Goal: Feedback & Contribution: Contribute content

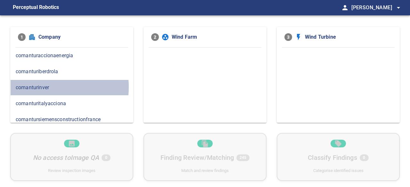
click at [43, 87] on span "comanturinver" at bounding box center [72, 88] width 112 height 8
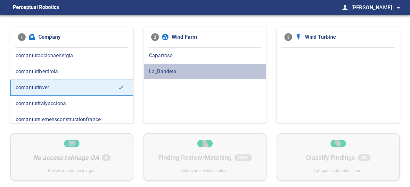
click at [167, 70] on span "La_Bandera" at bounding box center [205, 72] width 112 height 8
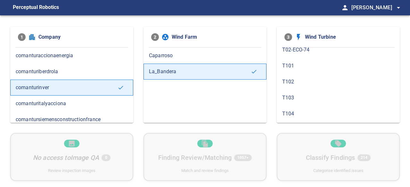
scroll to position [32, 0]
click at [291, 87] on span "T103" at bounding box center [338, 88] width 112 height 8
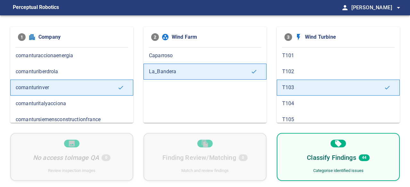
scroll to position [64, 0]
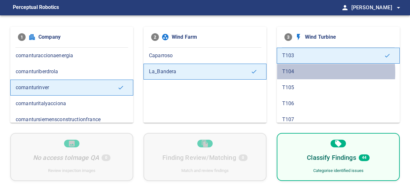
click at [292, 71] on span "T104" at bounding box center [338, 72] width 112 height 8
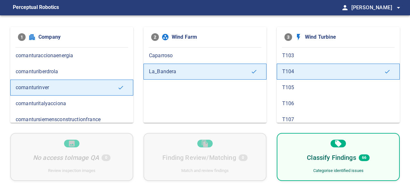
click at [292, 87] on span "T105" at bounding box center [338, 88] width 112 height 8
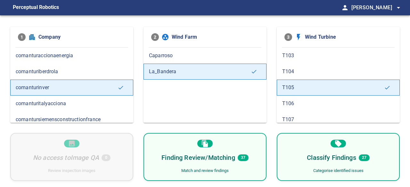
click at [205, 159] on h6 "Finding Review/Matching" at bounding box center [197, 158] width 73 height 10
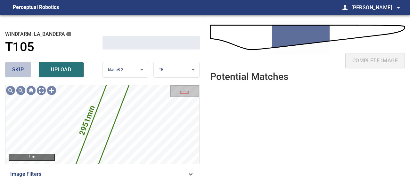
click at [15, 66] on span "skip" at bounding box center [18, 69] width 12 height 9
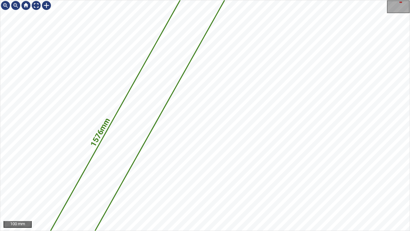
click at [147, 152] on div "1576mm 144mm La_Bandera/T105/2 Category unclassified unclassified" at bounding box center [204, 115] width 409 height 230
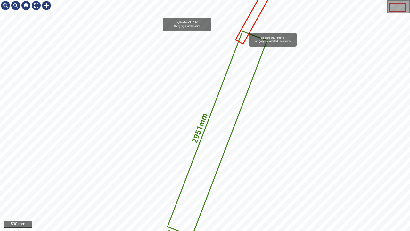
click at [215, 120] on icon at bounding box center [217, 133] width 98 height 203
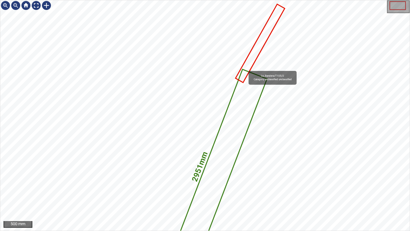
click at [218, 187] on div "La_Bandera/T105/2 Category unclassified unclassified 2951mm 357mm" at bounding box center [204, 115] width 409 height 230
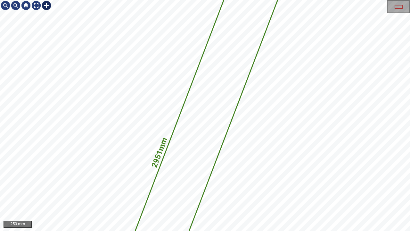
click at [46, 6] on div at bounding box center [46, 5] width 10 height 10
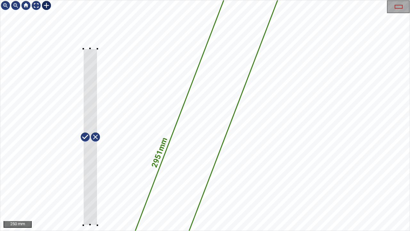
click at [83, 187] on div "La_Bandera/T105/2 Category unclassified unclassified 2951mm 357mm" at bounding box center [204, 115] width 409 height 230
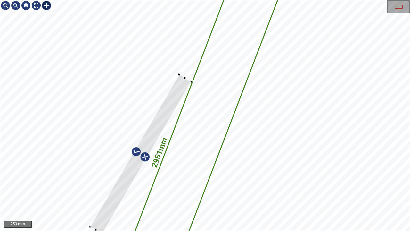
click at [120, 185] on div at bounding box center [140, 154] width 101 height 159
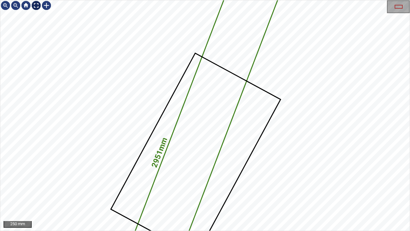
click at [35, 4] on div at bounding box center [36, 5] width 10 height 10
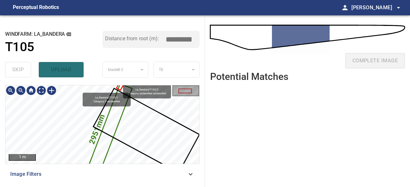
click at [106, 140] on icon at bounding box center [108, 133] width 46 height 96
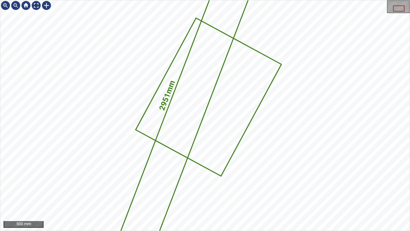
click at [225, 166] on div "La_Bandera/T105/2 Category unclassified unclassified 2951mm 357mm" at bounding box center [204, 115] width 409 height 230
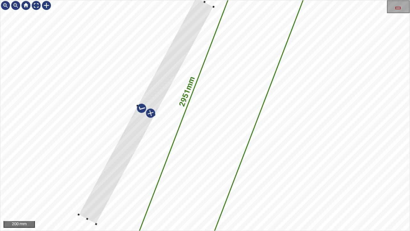
click at [137, 122] on div at bounding box center [146, 110] width 135 height 226
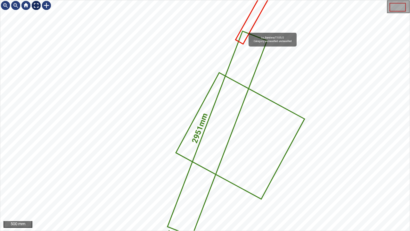
click at [34, 5] on div at bounding box center [36, 5] width 10 height 10
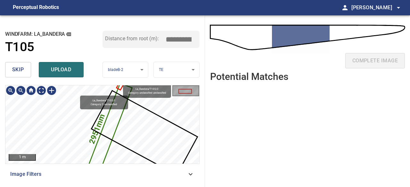
click at [103, 143] on icon at bounding box center [108, 132] width 46 height 96
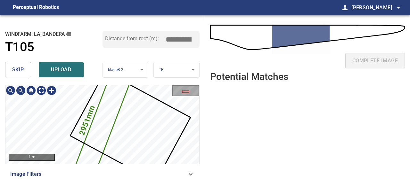
click at [86, 153] on icon at bounding box center [102, 125] width 79 height 164
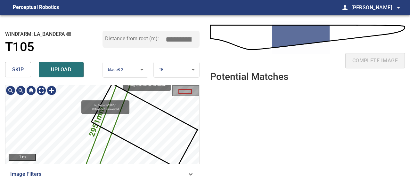
click at [104, 148] on icon at bounding box center [108, 125] width 46 height 96
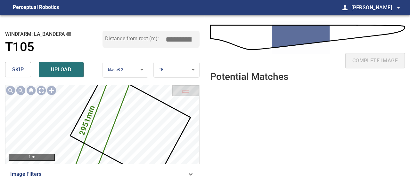
click at [18, 66] on span "skip" at bounding box center [18, 69] width 12 height 9
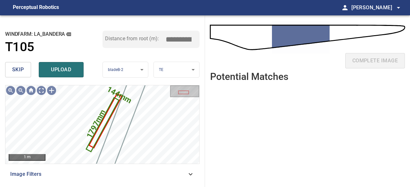
click at [24, 72] on span "skip" at bounding box center [18, 69] width 12 height 9
click at [58, 67] on span "upload" at bounding box center [61, 69] width 31 height 9
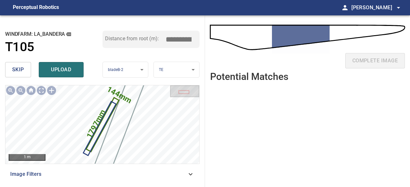
click at [22, 71] on span "skip" at bounding box center [18, 69] width 12 height 9
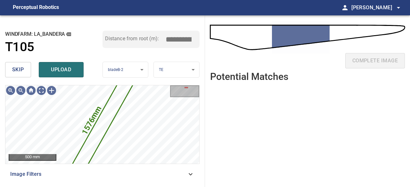
click at [59, 70] on span "upload" at bounding box center [61, 69] width 31 height 9
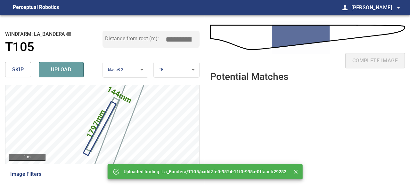
click at [59, 70] on span "upload" at bounding box center [61, 69] width 31 height 9
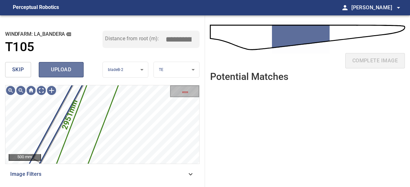
click at [66, 71] on span "upload" at bounding box center [61, 69] width 31 height 9
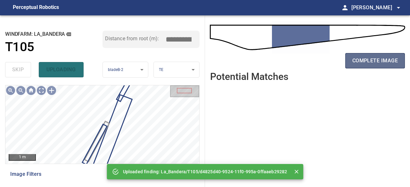
click at [358, 57] on span "complete image" at bounding box center [374, 60] width 45 height 9
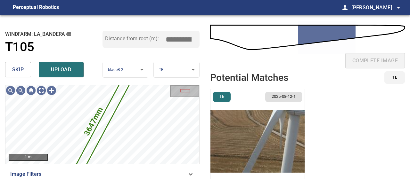
click at [16, 66] on span "skip" at bounding box center [18, 69] width 12 height 9
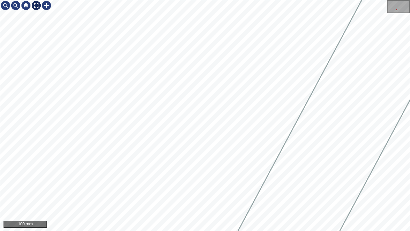
click at [37, 5] on div at bounding box center [36, 5] width 10 height 10
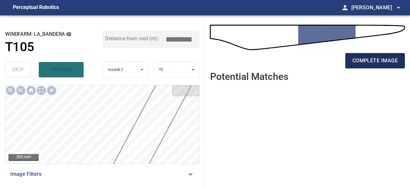
click at [363, 64] on span "complete image" at bounding box center [374, 60] width 45 height 9
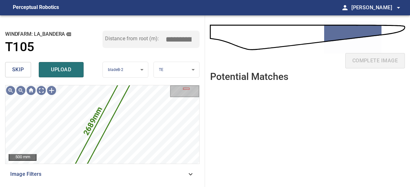
click at [23, 72] on span "skip" at bounding box center [18, 69] width 12 height 9
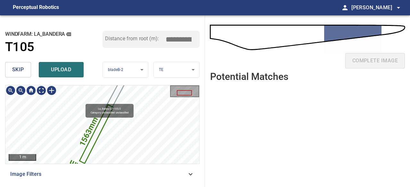
click at [97, 130] on icon at bounding box center [96, 135] width 32 height 58
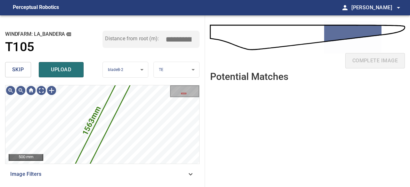
click at [23, 70] on span "skip" at bounding box center [18, 69] width 12 height 9
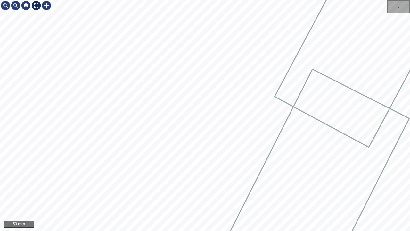
click at [37, 7] on div at bounding box center [36, 5] width 10 height 10
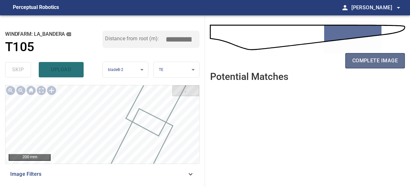
click at [386, 64] on span "complete image" at bounding box center [374, 60] width 45 height 9
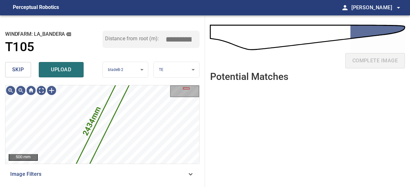
click at [23, 67] on span "skip" at bounding box center [18, 69] width 12 height 9
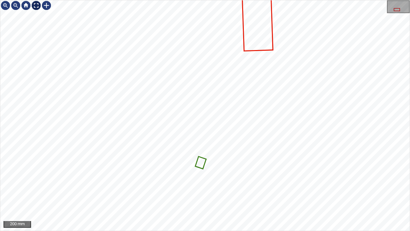
click at [36, 7] on div at bounding box center [36, 5] width 10 height 10
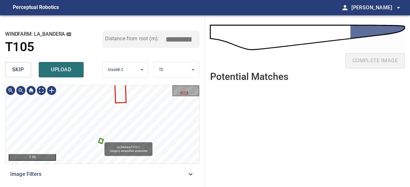
click at [101, 142] on icon at bounding box center [100, 141] width 3 height 4
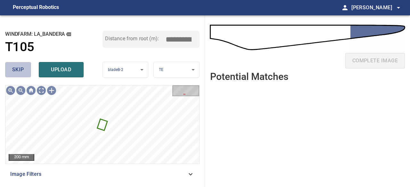
click at [17, 71] on span "skip" at bounding box center [18, 69] width 12 height 9
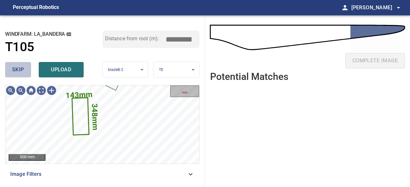
click at [18, 68] on span "skip" at bounding box center [18, 69] width 12 height 9
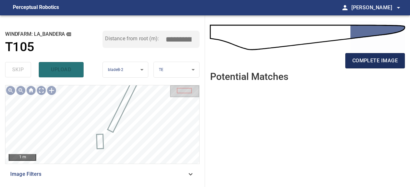
click at [354, 65] on span "complete image" at bounding box center [374, 60] width 45 height 9
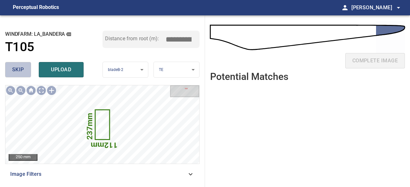
click at [10, 70] on button "skip" at bounding box center [18, 69] width 26 height 15
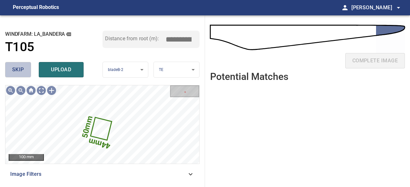
click at [16, 66] on span "skip" at bounding box center [18, 69] width 12 height 9
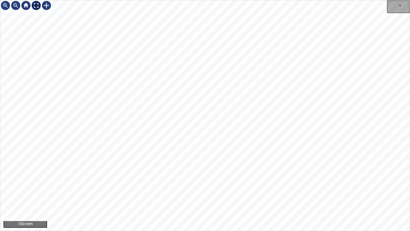
click at [35, 3] on div at bounding box center [36, 5] width 10 height 10
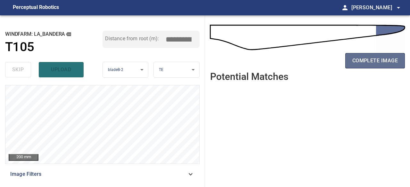
click at [359, 62] on span "complete image" at bounding box center [374, 60] width 45 height 9
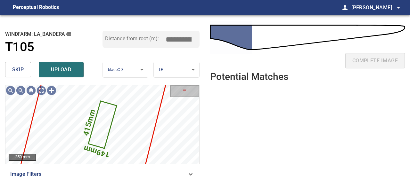
click at [20, 74] on span "skip" at bounding box center [18, 69] width 12 height 9
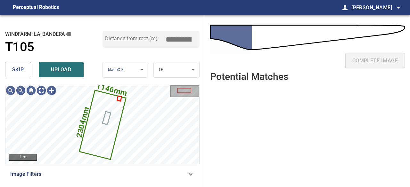
click at [25, 72] on button "skip" at bounding box center [18, 69] width 26 height 15
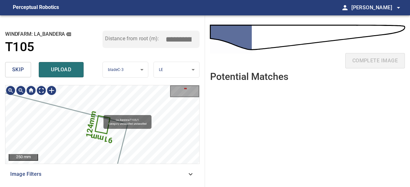
click at [101, 124] on icon at bounding box center [103, 125] width 14 height 17
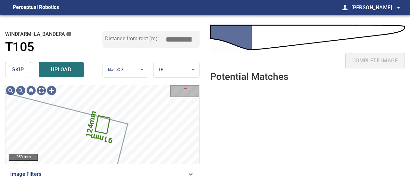
click at [22, 72] on span "skip" at bounding box center [18, 69] width 12 height 9
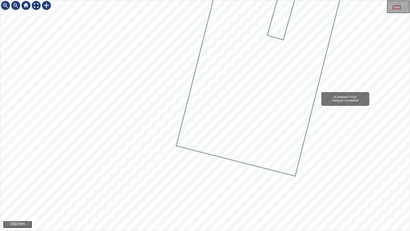
click at [103, 175] on div "La_Bandera/T105/2 Category 2 unclassified" at bounding box center [204, 115] width 409 height 230
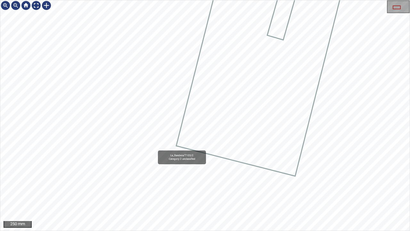
click at [187, 136] on icon at bounding box center [266, 41] width 178 height 267
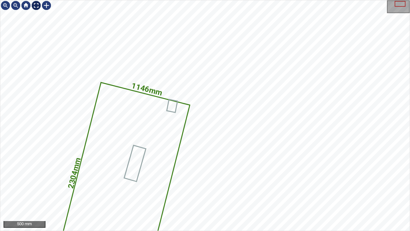
click at [36, 6] on div at bounding box center [36, 5] width 10 height 10
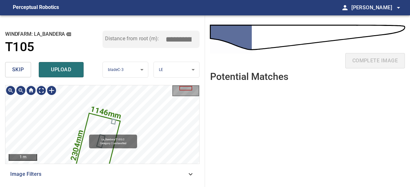
click at [94, 128] on icon at bounding box center [96, 148] width 45 height 68
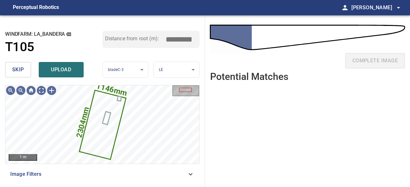
click at [25, 70] on button "skip" at bounding box center [18, 69] width 26 height 15
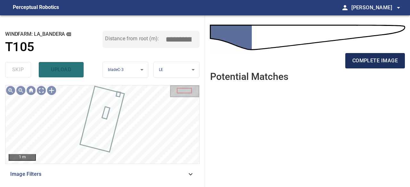
click at [372, 62] on span "complete image" at bounding box center [374, 60] width 45 height 9
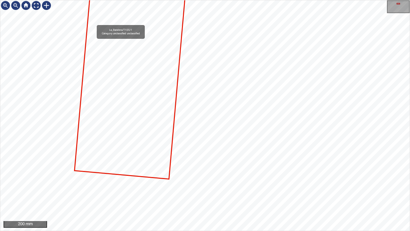
click at [138, 164] on icon at bounding box center [130, 75] width 111 height 208
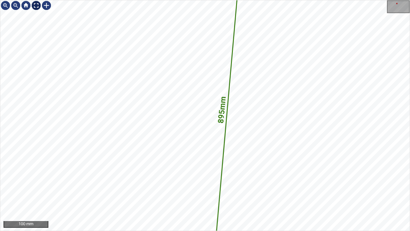
click at [33, 6] on div at bounding box center [36, 5] width 10 height 10
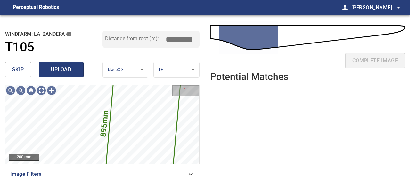
click at [62, 70] on span "upload" at bounding box center [61, 69] width 31 height 9
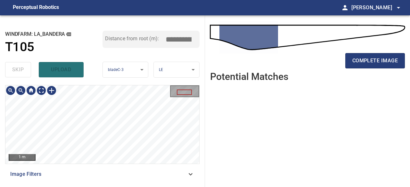
click at [140, 82] on div "**********" at bounding box center [102, 101] width 205 height 172
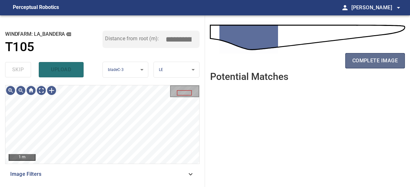
click at [380, 61] on span "complete image" at bounding box center [374, 60] width 45 height 9
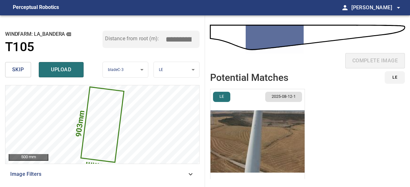
click at [279, 95] on span "2025-08-12-1" at bounding box center [284, 97] width 32 height 6
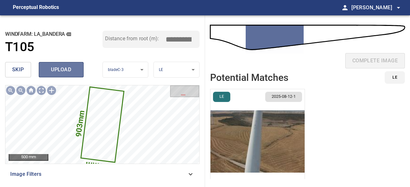
click at [56, 67] on span "upload" at bounding box center [61, 69] width 31 height 9
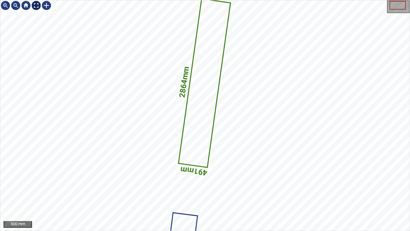
click at [35, 4] on div at bounding box center [36, 5] width 10 height 10
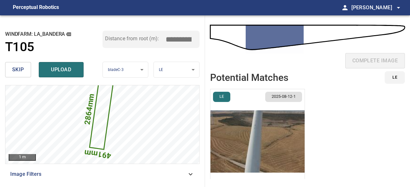
click at [22, 66] on span "skip" at bounding box center [18, 69] width 12 height 9
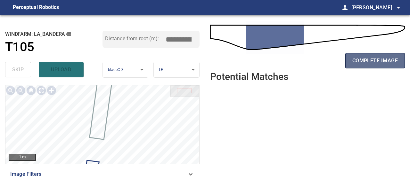
click at [361, 62] on span "complete image" at bounding box center [374, 60] width 45 height 9
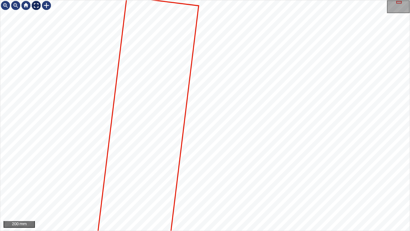
click at [36, 2] on div at bounding box center [36, 5] width 10 height 10
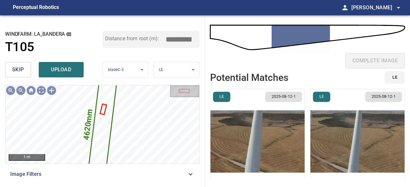
click at [14, 67] on span "skip" at bounding box center [18, 69] width 12 height 9
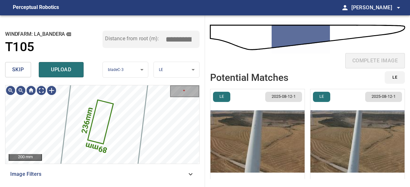
click at [15, 70] on span "skip" at bounding box center [18, 69] width 12 height 9
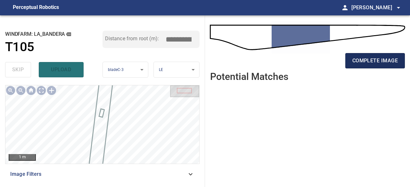
click at [365, 57] on span "complete image" at bounding box center [374, 60] width 45 height 9
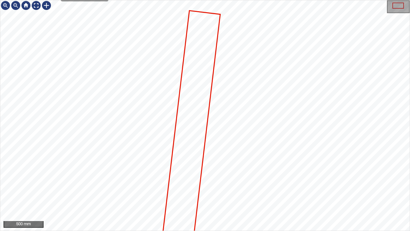
click at [181, 159] on icon at bounding box center [186, 168] width 67 height 314
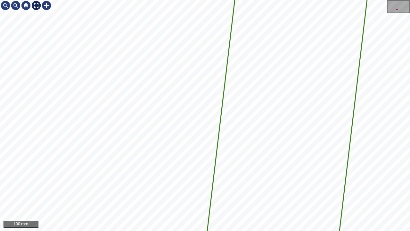
click at [38, 4] on div at bounding box center [36, 5] width 10 height 10
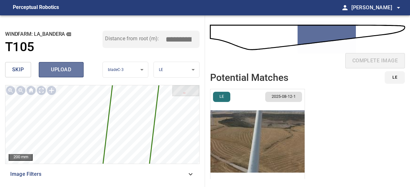
click at [67, 72] on span "upload" at bounding box center [61, 69] width 31 height 9
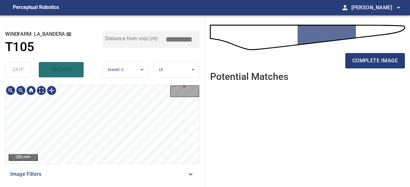
click at [150, 171] on div "200 mm Image Filters" at bounding box center [102, 133] width 194 height 97
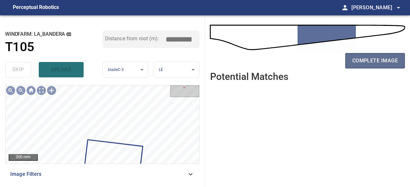
click at [364, 61] on span "complete image" at bounding box center [374, 60] width 45 height 9
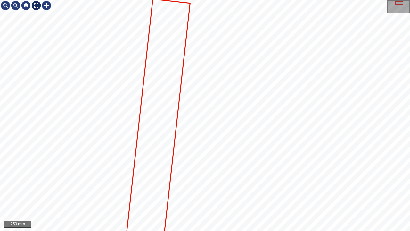
click at [37, 6] on div at bounding box center [36, 5] width 10 height 10
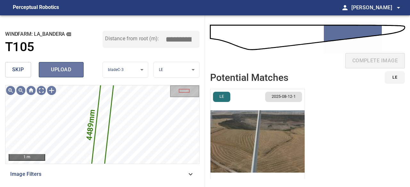
click at [53, 71] on span "upload" at bounding box center [61, 69] width 31 height 9
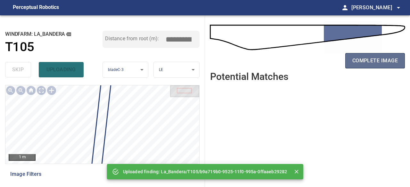
click at [370, 57] on span "complete image" at bounding box center [374, 60] width 45 height 9
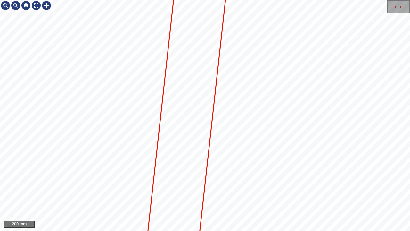
click at [194, 58] on icon at bounding box center [183, 143] width 117 height 604
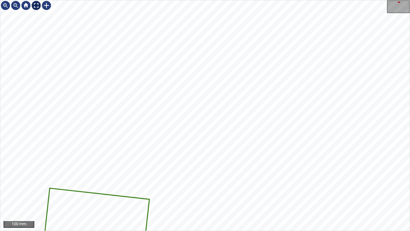
click at [35, 4] on div at bounding box center [36, 5] width 10 height 10
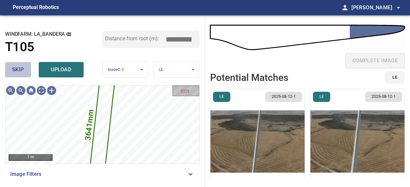
click at [18, 68] on span "skip" at bounding box center [18, 69] width 12 height 9
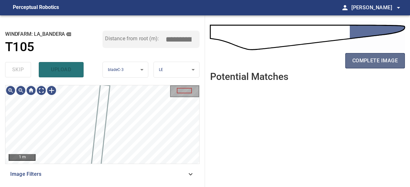
click at [367, 63] on span "complete image" at bounding box center [374, 60] width 45 height 9
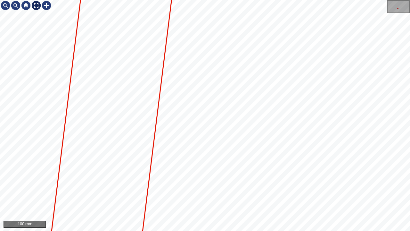
click at [36, 4] on div at bounding box center [36, 5] width 10 height 10
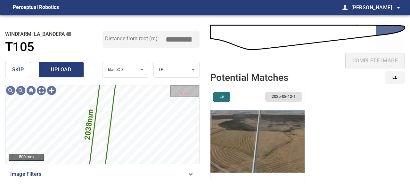
click at [59, 70] on span "upload" at bounding box center [61, 69] width 31 height 9
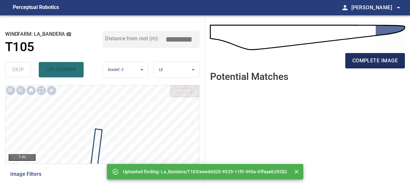
click at [352, 62] on span "complete image" at bounding box center [374, 60] width 45 height 9
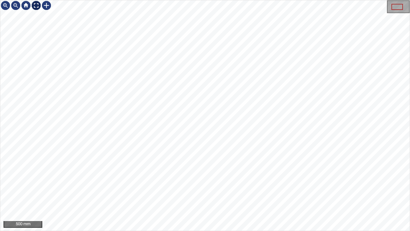
click at [34, 3] on div at bounding box center [36, 5] width 10 height 10
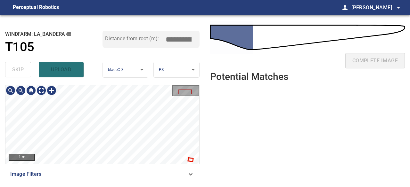
click at [138, 83] on div "**********" at bounding box center [102, 101] width 205 height 172
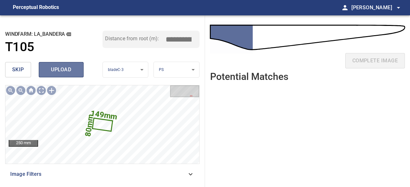
click at [57, 66] on span "upload" at bounding box center [61, 69] width 31 height 9
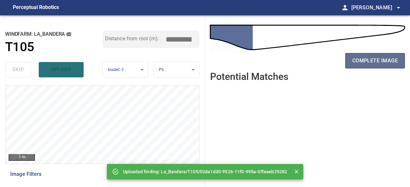
click at [378, 60] on span "complete image" at bounding box center [374, 60] width 45 height 9
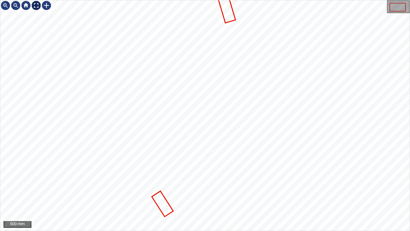
click at [36, 4] on div at bounding box center [36, 5] width 10 height 10
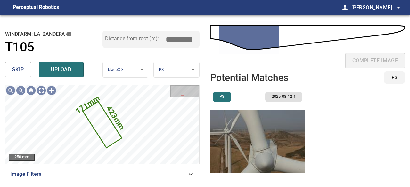
click at [25, 70] on button "skip" at bounding box center [18, 69] width 26 height 15
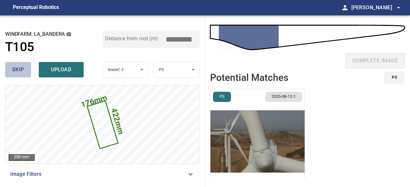
click at [24, 70] on button "skip" at bounding box center [18, 69] width 26 height 15
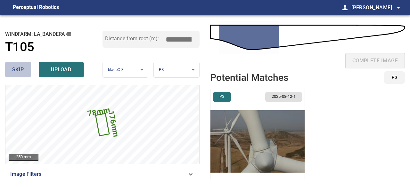
click at [24, 70] on button "skip" at bounding box center [18, 69] width 26 height 15
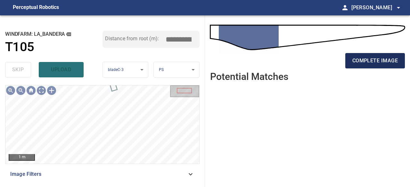
click at [370, 61] on span "complete image" at bounding box center [374, 60] width 45 height 9
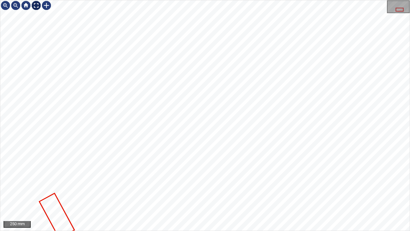
click at [35, 6] on div at bounding box center [36, 5] width 10 height 10
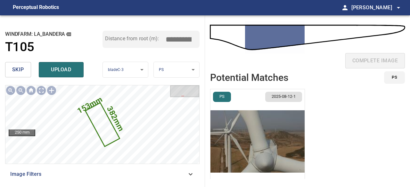
click at [20, 67] on span "skip" at bounding box center [18, 69] width 12 height 9
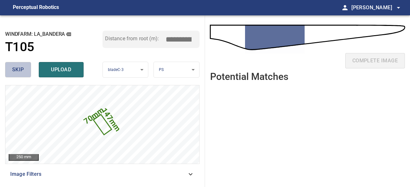
click at [20, 67] on span "skip" at bounding box center [18, 69] width 12 height 9
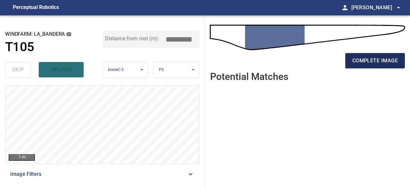
click at [376, 58] on span "complete image" at bounding box center [374, 60] width 45 height 9
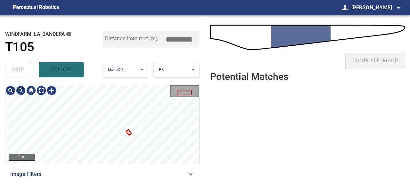
click at [63, 77] on div "**********" at bounding box center [102, 101] width 205 height 172
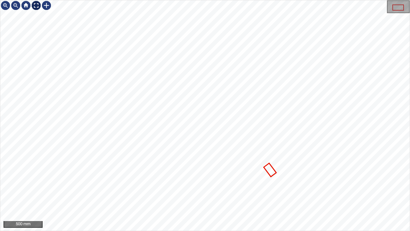
click at [35, 7] on div at bounding box center [36, 5] width 10 height 10
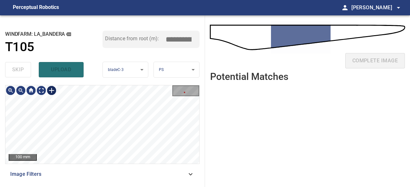
click at [50, 91] on div at bounding box center [51, 91] width 10 height 10
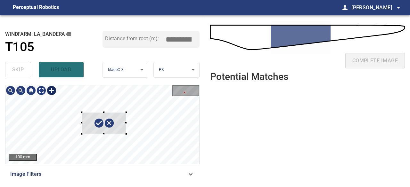
click at [126, 134] on div at bounding box center [102, 125] width 194 height 78
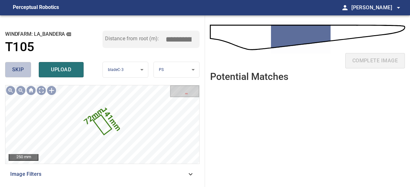
click at [22, 70] on span "skip" at bounding box center [18, 69] width 12 height 9
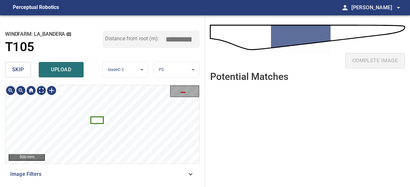
click at [98, 119] on icon at bounding box center [97, 120] width 12 height 5
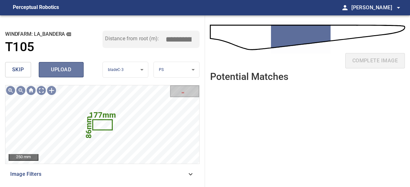
click at [57, 68] on span "upload" at bounding box center [61, 69] width 31 height 9
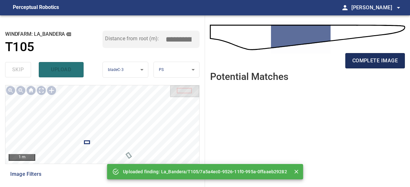
click at [369, 58] on span "complete image" at bounding box center [374, 60] width 45 height 9
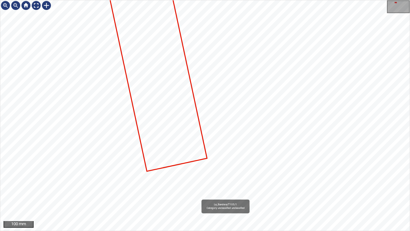
click at [192, 187] on div "La_Bandera/T105/1 Category unclassified unclassified" at bounding box center [204, 115] width 409 height 230
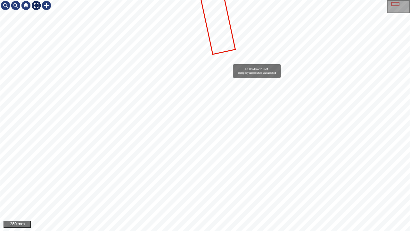
click at [37, 5] on div at bounding box center [36, 5] width 10 height 10
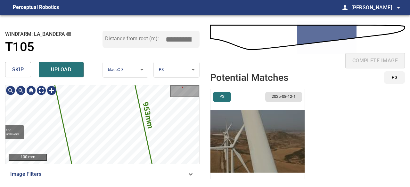
click at [54, 122] on div "953mm 206mm La_Bandera/T105/1 Category unclassified unclassified" at bounding box center [102, 125] width 194 height 78
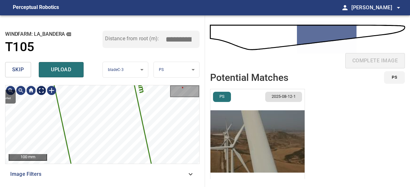
click at [42, 93] on div "953mm 206mm La_Bandera/T105/1 Category unclassified unclassified 100 mm" at bounding box center [102, 125] width 194 height 78
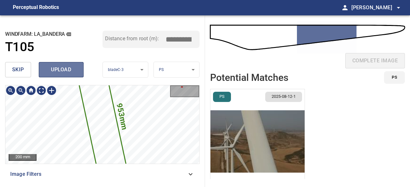
click at [61, 68] on span "upload" at bounding box center [61, 69] width 31 height 9
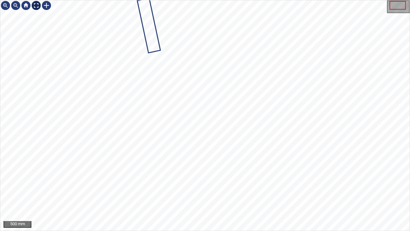
click at [35, 5] on div at bounding box center [36, 5] width 10 height 10
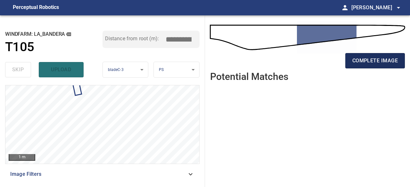
click at [367, 59] on span "complete image" at bounding box center [374, 60] width 45 height 9
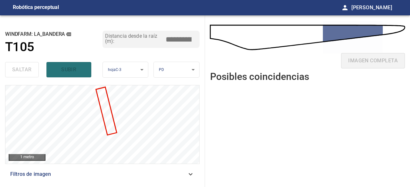
click at [279, 140] on ul at bounding box center [307, 132] width 195 height 90
click at [277, 105] on ul at bounding box center [307, 132] width 195 height 90
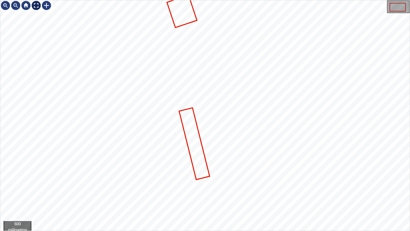
click at [39, 4] on div at bounding box center [36, 5] width 10 height 10
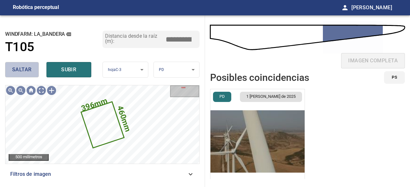
click at [25, 68] on font "saltar" at bounding box center [22, 70] width 20 height 6
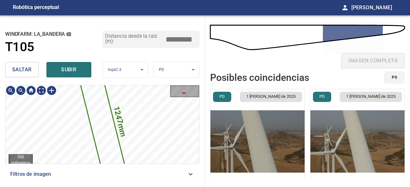
click at [104, 122] on icon at bounding box center [102, 125] width 51 height 122
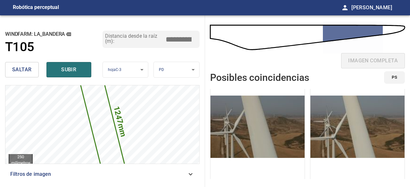
click at [241, 127] on img "button" at bounding box center [257, 127] width 94 height 105
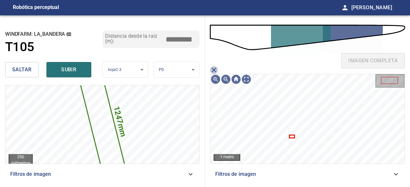
click at [214, 70] on icon "Imagen muy similarResolución:" at bounding box center [214, 70] width 4 height 4
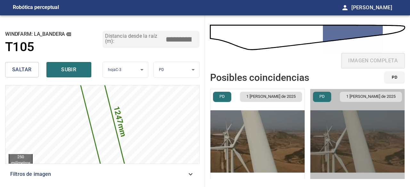
click at [367, 158] on img "button" at bounding box center [357, 141] width 94 height 105
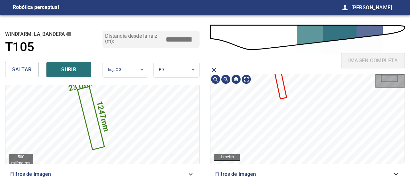
drag, startPoint x: 206, startPoint y: 121, endPoint x: 255, endPoint y: 60, distance: 77.9
drag, startPoint x: 302, startPoint y: 28, endPoint x: 314, endPoint y: 55, distance: 29.4
click at [314, 55] on div "imagen completa" at bounding box center [307, 64] width 195 height 26
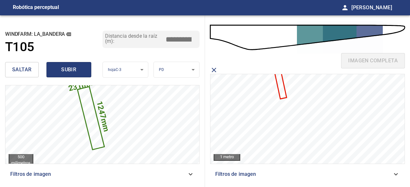
click at [70, 71] on font "subir" at bounding box center [68, 70] width 15 height 6
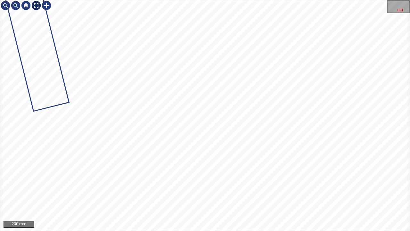
click at [34, 4] on div at bounding box center [36, 5] width 10 height 10
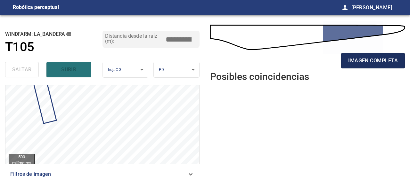
click at [381, 64] on font "imagen completa" at bounding box center [373, 60] width 50 height 9
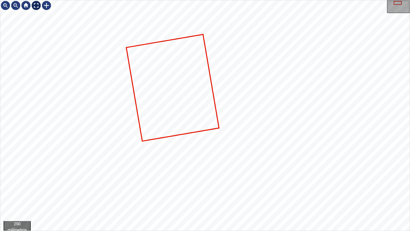
click at [35, 7] on div at bounding box center [36, 5] width 10 height 10
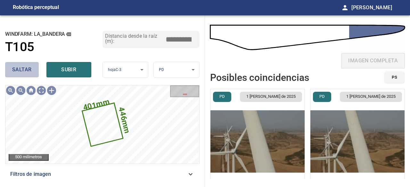
click at [28, 67] on font "saltar" at bounding box center [22, 70] width 20 height 6
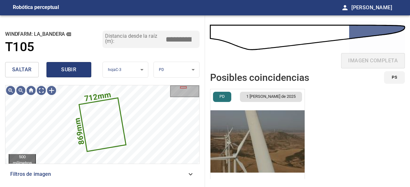
click at [70, 69] on font "subir" at bounding box center [68, 70] width 15 height 6
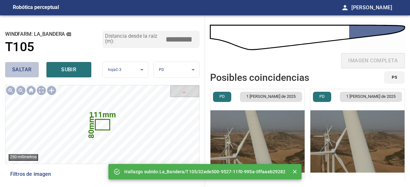
click at [24, 70] on font "saltar" at bounding box center [22, 70] width 20 height 6
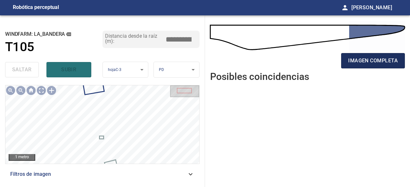
click at [380, 63] on font "imagen completa" at bounding box center [373, 61] width 50 height 6
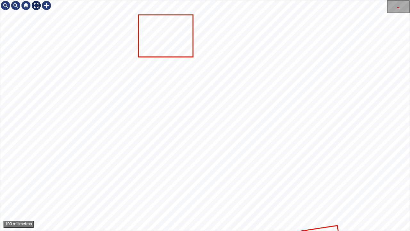
click at [35, 7] on div at bounding box center [36, 5] width 10 height 10
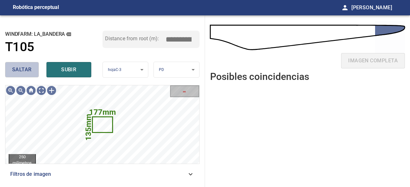
click at [31, 71] on font "saltar" at bounding box center [22, 70] width 20 height 6
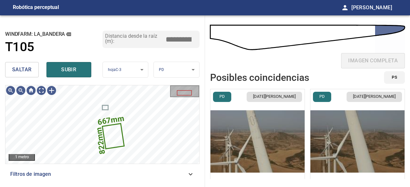
click at [248, 136] on img "button" at bounding box center [257, 141] width 94 height 105
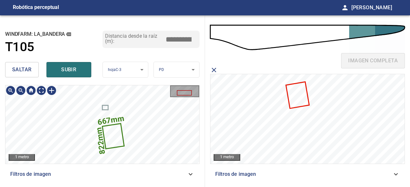
click at [109, 139] on icon at bounding box center [113, 136] width 21 height 24
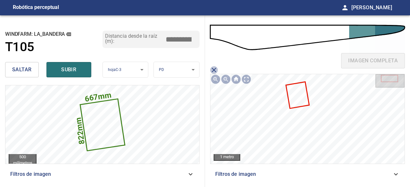
click at [215, 70] on icon "Imagen muy similarResolución:" at bounding box center [214, 70] width 4 height 4
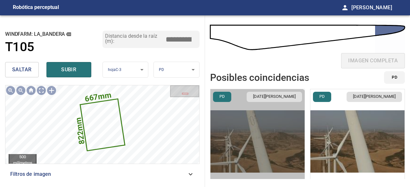
click at [247, 158] on img "button" at bounding box center [257, 141] width 94 height 105
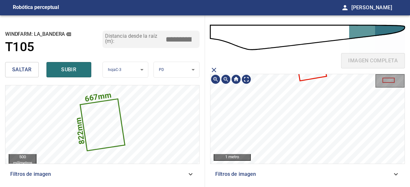
click at [309, 75] on icon at bounding box center [310, 63] width 31 height 36
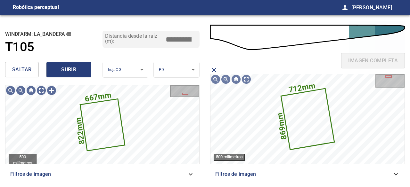
click at [81, 70] on span "subir" at bounding box center [68, 69] width 31 height 9
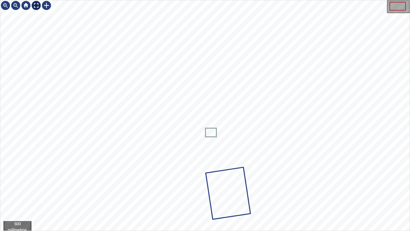
click at [38, 6] on div at bounding box center [36, 5] width 10 height 10
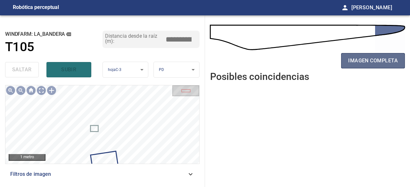
click at [361, 65] on button "imagen completa" at bounding box center [373, 60] width 64 height 15
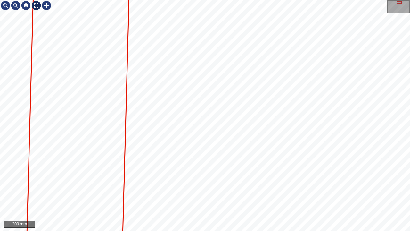
click at [34, 3] on div at bounding box center [36, 5] width 10 height 10
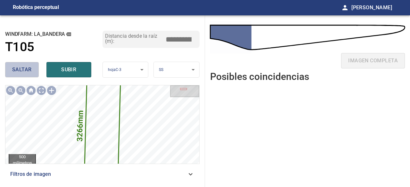
click at [22, 72] on font "saltar" at bounding box center [22, 70] width 20 height 6
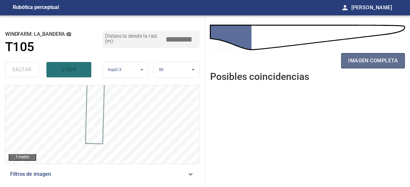
click at [381, 62] on font "imagen completa" at bounding box center [373, 61] width 50 height 6
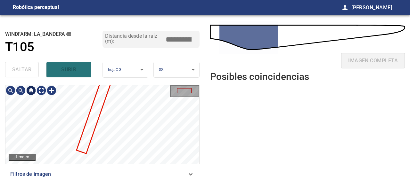
click at [33, 87] on div at bounding box center [31, 91] width 10 height 10
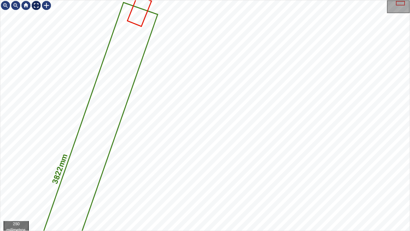
click at [36, 4] on div at bounding box center [36, 5] width 10 height 10
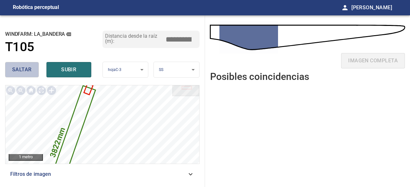
click at [29, 71] on font "saltar" at bounding box center [22, 70] width 20 height 6
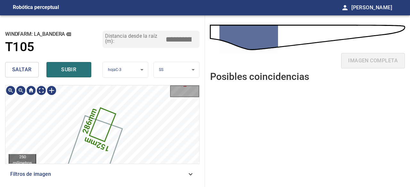
click at [95, 129] on icon at bounding box center [102, 125] width 25 height 33
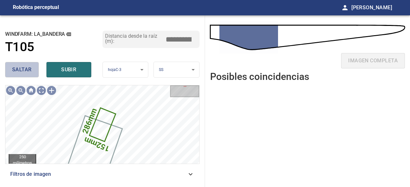
click at [26, 70] on font "saltar" at bounding box center [22, 70] width 20 height 6
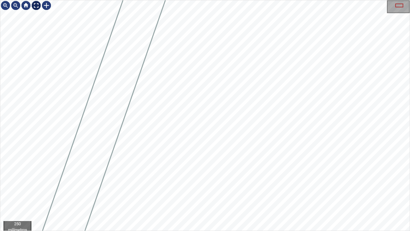
click at [36, 7] on div at bounding box center [36, 5] width 10 height 10
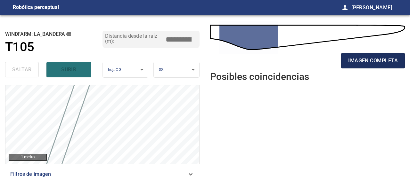
click at [360, 60] on font "imagen completa" at bounding box center [373, 61] width 50 height 6
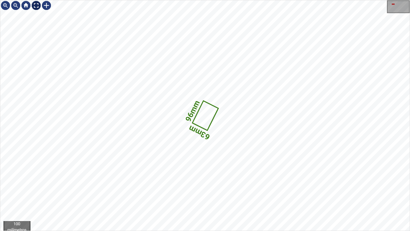
click at [33, 5] on div at bounding box center [36, 5] width 10 height 10
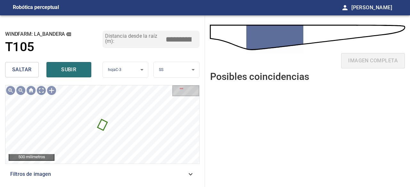
click at [34, 70] on button "saltar" at bounding box center [22, 69] width 34 height 15
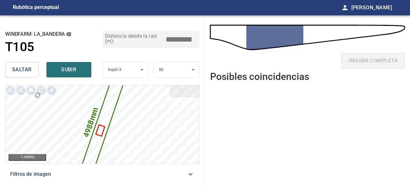
click at [34, 70] on button "saltar" at bounding box center [22, 69] width 34 height 15
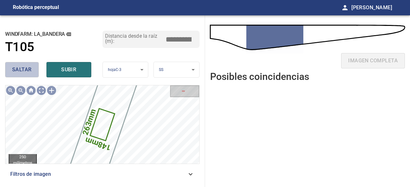
click at [21, 64] on button "saltar" at bounding box center [22, 69] width 34 height 15
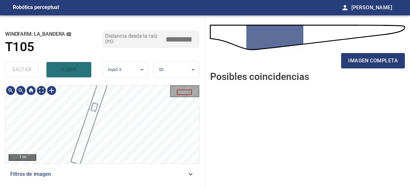
click at [121, 78] on div "**********" at bounding box center [102, 101] width 205 height 172
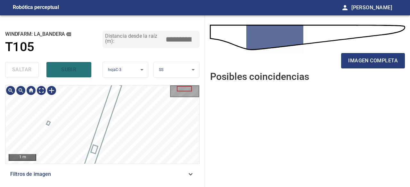
click at [99, 134] on div at bounding box center [102, 125] width 194 height 78
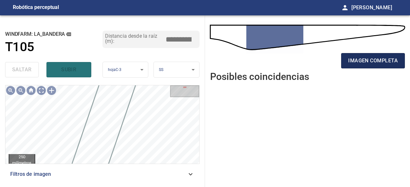
click at [365, 64] on font "imagen completa" at bounding box center [373, 60] width 50 height 9
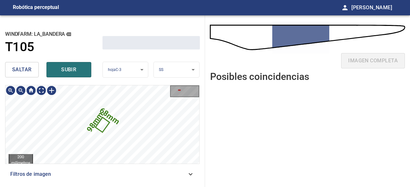
click at [18, 65] on button "saltar" at bounding box center [22, 69] width 34 height 15
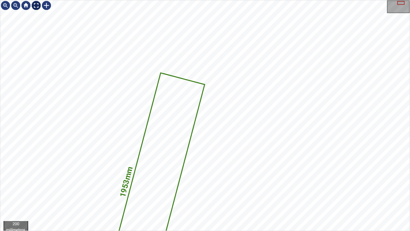
click at [37, 5] on div at bounding box center [36, 5] width 10 height 10
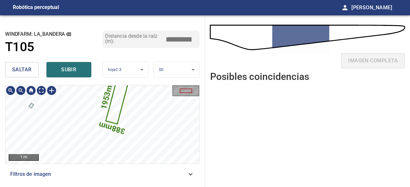
click at [119, 106] on icon at bounding box center [118, 96] width 24 height 56
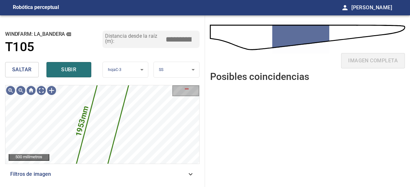
click at [29, 75] on button "saltar" at bounding box center [22, 69] width 34 height 15
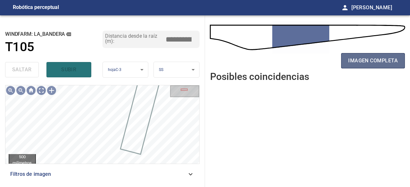
click at [381, 63] on font "imagen completa" at bounding box center [373, 61] width 50 height 6
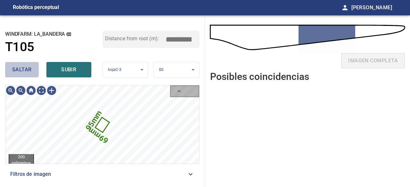
click at [16, 70] on font "saltar" at bounding box center [22, 70] width 20 height 6
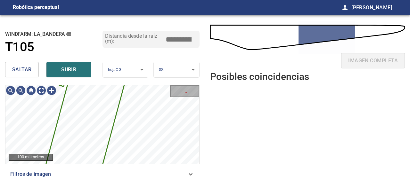
click at [21, 70] on font "saltar" at bounding box center [22, 70] width 20 height 6
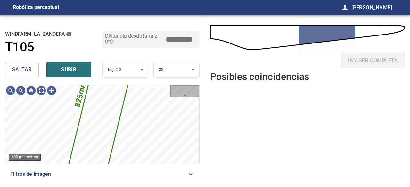
click at [19, 69] on font "saltar" at bounding box center [22, 70] width 20 height 6
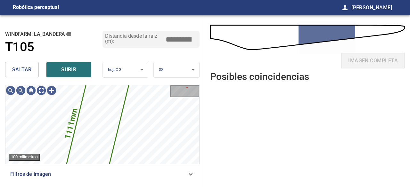
click at [18, 71] on font "saltar" at bounding box center [22, 70] width 20 height 6
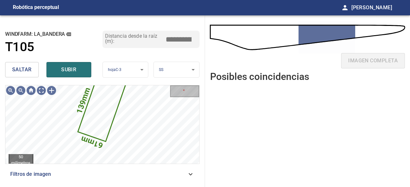
click at [25, 70] on font "saltar" at bounding box center [22, 70] width 20 height 6
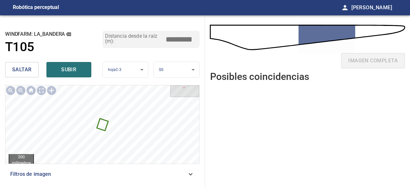
click at [25, 70] on font "saltar" at bounding box center [22, 70] width 20 height 6
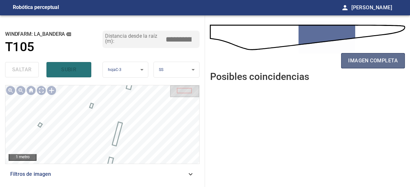
click at [357, 61] on font "imagen completa" at bounding box center [373, 61] width 50 height 6
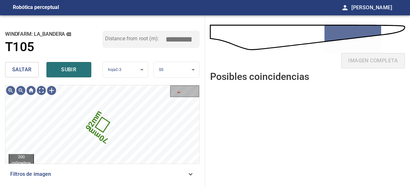
click at [17, 72] on font "saltar" at bounding box center [22, 70] width 20 height 6
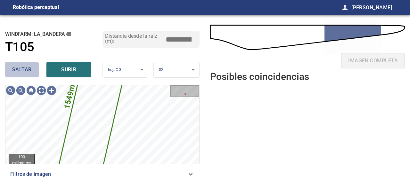
click at [26, 70] on font "saltar" at bounding box center [22, 70] width 20 height 6
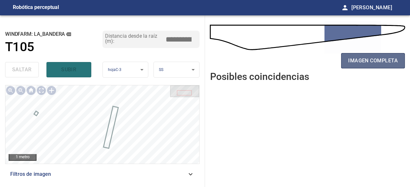
click at [368, 64] on font "imagen completa" at bounding box center [373, 60] width 50 height 9
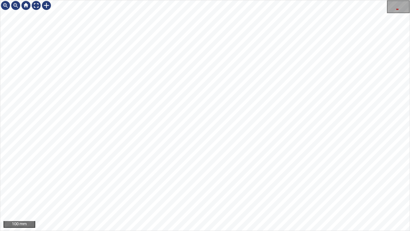
click at [72, 0] on div "100 mm" at bounding box center [205, 115] width 410 height 231
click at [37, 7] on div at bounding box center [36, 5] width 10 height 10
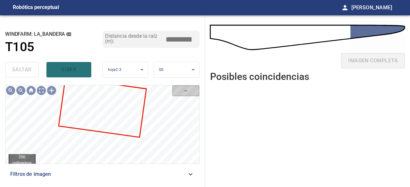
click at [68, 69] on div "saltar subir" at bounding box center [53, 70] width 97 height 21
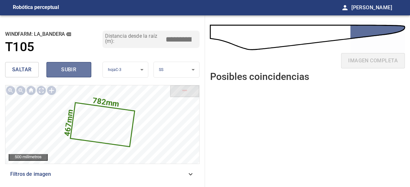
click at [66, 69] on font "subir" at bounding box center [68, 70] width 15 height 6
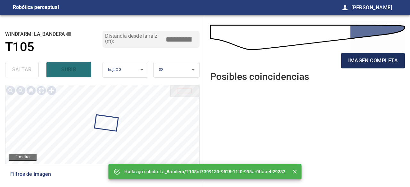
click at [369, 62] on font "imagen completa" at bounding box center [373, 61] width 50 height 6
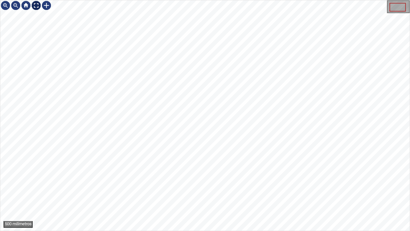
click at [35, 5] on div at bounding box center [36, 5] width 10 height 10
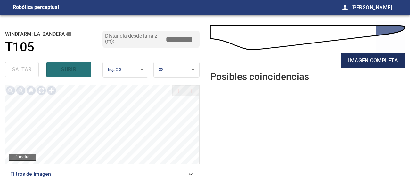
click at [363, 61] on font "imagen completa" at bounding box center [373, 61] width 50 height 6
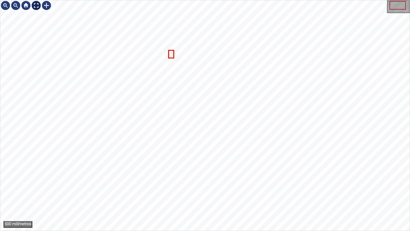
click at [32, 4] on div at bounding box center [36, 5] width 10 height 10
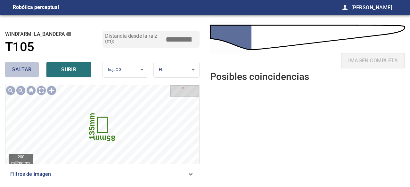
click at [24, 69] on font "saltar" at bounding box center [22, 70] width 20 height 6
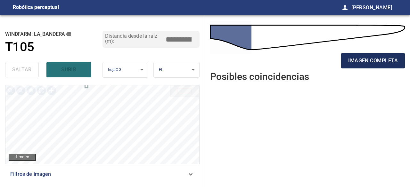
click at [373, 65] on font "imagen completa" at bounding box center [373, 60] width 50 height 9
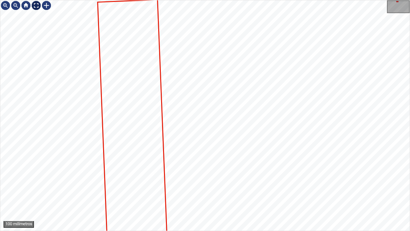
click at [36, 6] on div at bounding box center [36, 5] width 10 height 10
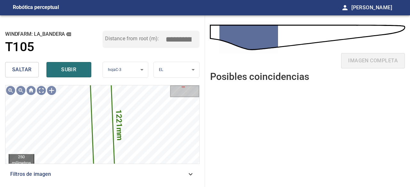
click at [20, 69] on font "saltar" at bounding box center [22, 70] width 20 height 6
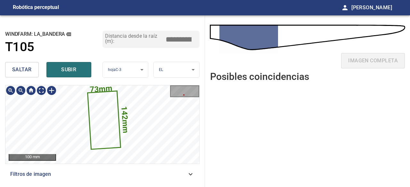
click at [102, 127] on icon at bounding box center [104, 120] width 32 height 57
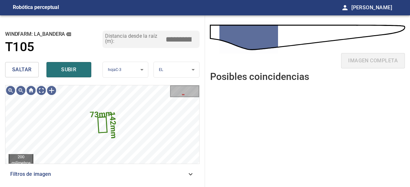
click at [30, 72] on font "saltar" at bounding box center [22, 70] width 20 height 6
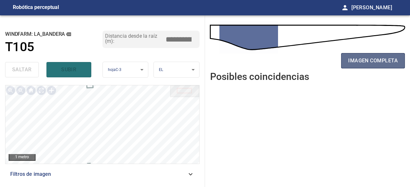
click at [357, 66] on button "imagen completa" at bounding box center [373, 60] width 64 height 15
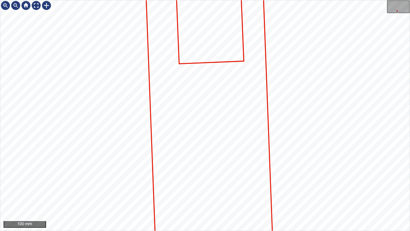
click at [299, 0] on div "100 mm" at bounding box center [205, 115] width 410 height 231
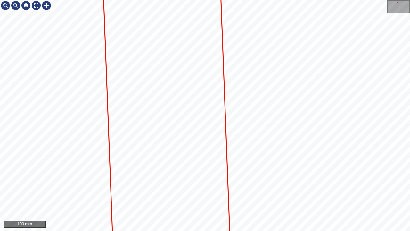
click at [272, 187] on div "100 mm" at bounding box center [205, 115] width 410 height 231
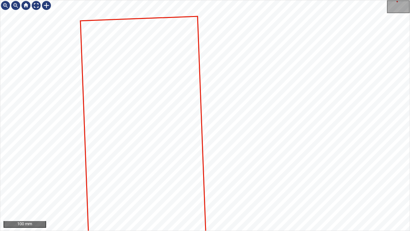
click at [251, 187] on div "100 mm" at bounding box center [205, 115] width 410 height 231
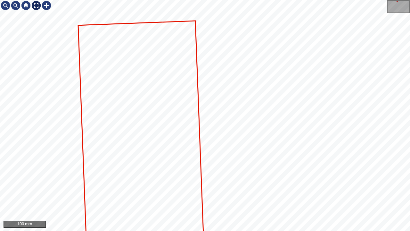
click at [37, 6] on div at bounding box center [36, 5] width 10 height 10
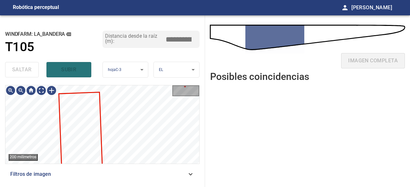
click at [103, 185] on div "**********" at bounding box center [102, 101] width 205 height 172
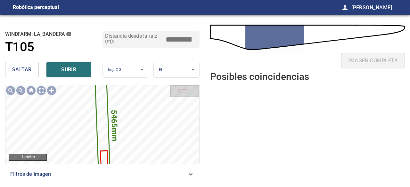
click at [26, 67] on font "saltar" at bounding box center [22, 70] width 20 height 6
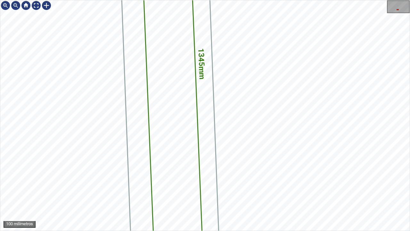
click at [100, 187] on div "1345mm 184mm La_Bandera/T105/2 Category unclassified unclassified" at bounding box center [204, 115] width 409 height 230
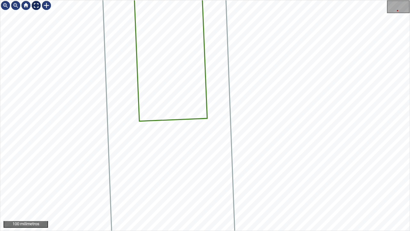
click at [33, 3] on div at bounding box center [36, 5] width 10 height 10
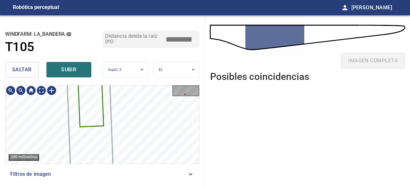
click at [88, 110] on icon at bounding box center [88, 43] width 30 height 168
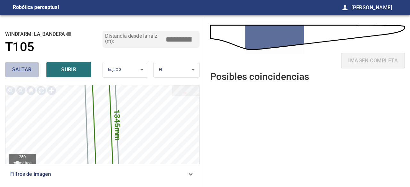
click at [25, 71] on font "saltar" at bounding box center [22, 70] width 20 height 6
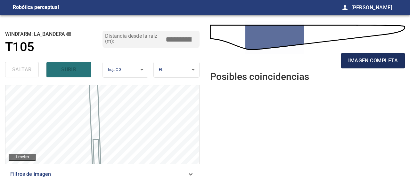
click at [345, 61] on button "imagen completa" at bounding box center [373, 60] width 64 height 15
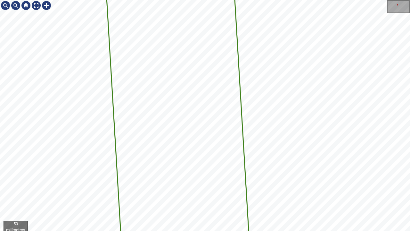
click at [251, 101] on div "4638mm 307mm La_Bandera/T105/1 Category unclassified unclassified" at bounding box center [204, 115] width 409 height 230
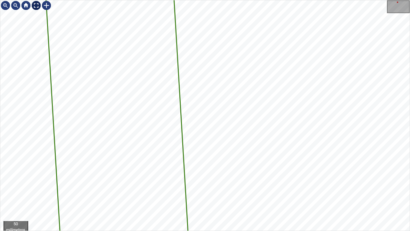
click at [36, 4] on div at bounding box center [36, 5] width 10 height 10
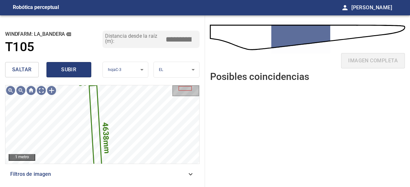
click at [68, 70] on font "subir" at bounding box center [68, 70] width 15 height 6
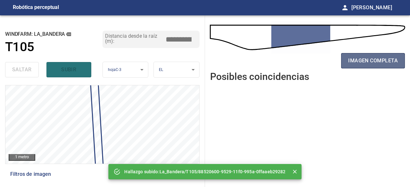
click at [352, 61] on font "imagen completa" at bounding box center [373, 61] width 50 height 6
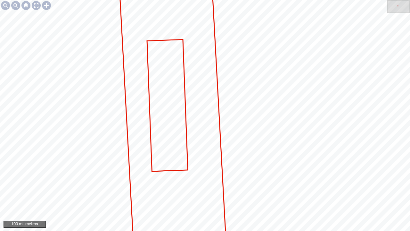
click at [273, 187] on div "100 milímetros" at bounding box center [205, 115] width 410 height 231
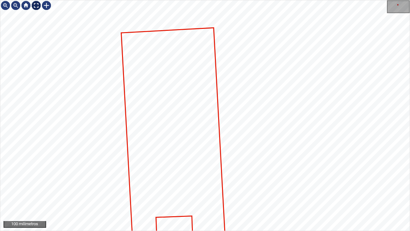
click at [34, 6] on div at bounding box center [36, 5] width 10 height 10
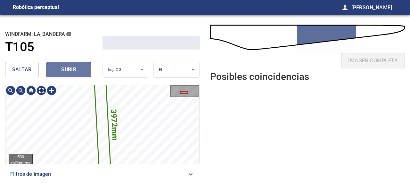
click at [64, 77] on button "subir" at bounding box center [68, 69] width 45 height 15
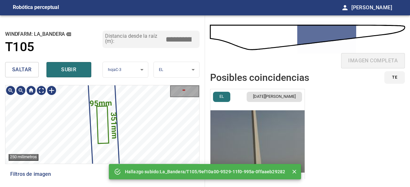
click at [99, 121] on icon at bounding box center [102, 125] width 11 height 37
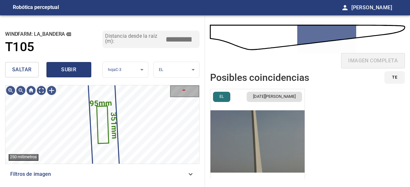
click at [65, 70] on font "subir" at bounding box center [68, 70] width 15 height 6
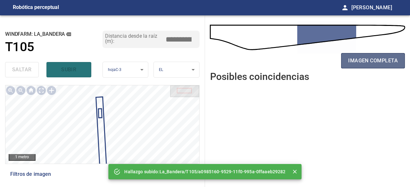
click at [373, 63] on font "imagen completa" at bounding box center [373, 61] width 50 height 6
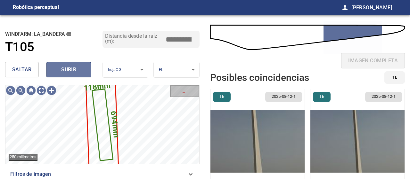
click at [66, 66] on font "subir" at bounding box center [68, 69] width 15 height 9
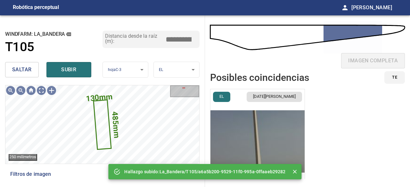
click at [29, 71] on font "saltar" at bounding box center [22, 70] width 20 height 6
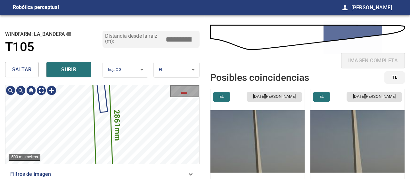
click at [102, 131] on icon at bounding box center [102, 125] width 21 height 158
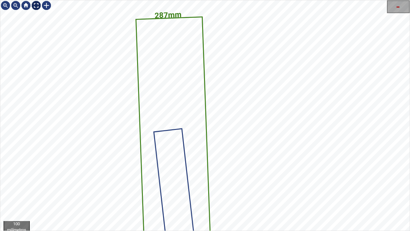
click at [35, 3] on div at bounding box center [36, 5] width 10 height 10
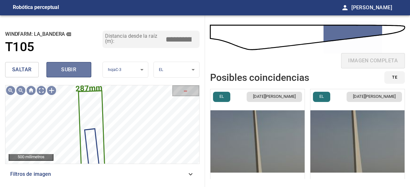
click at [72, 66] on font "subir" at bounding box center [68, 69] width 15 height 9
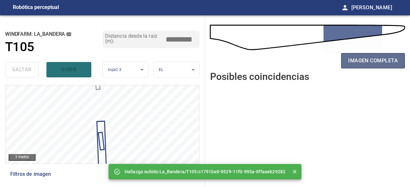
click at [350, 65] on button "imagen completa" at bounding box center [373, 60] width 64 height 15
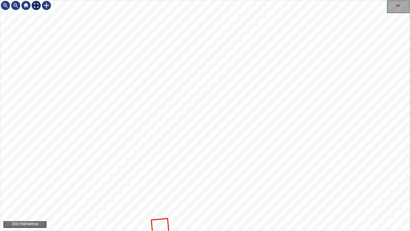
click at [36, 6] on div at bounding box center [36, 5] width 10 height 10
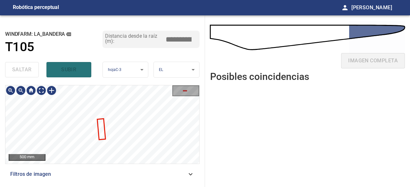
click at [156, 76] on div "**********" at bounding box center [102, 101] width 205 height 172
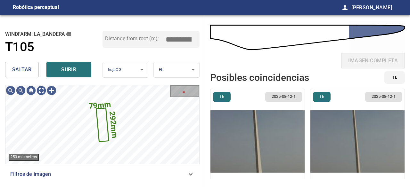
click at [21, 68] on font "saltar" at bounding box center [22, 70] width 20 height 6
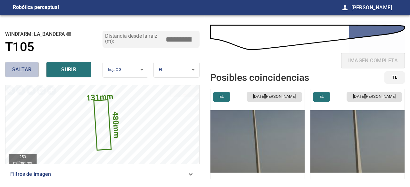
click at [21, 68] on font "saltar" at bounding box center [22, 70] width 20 height 6
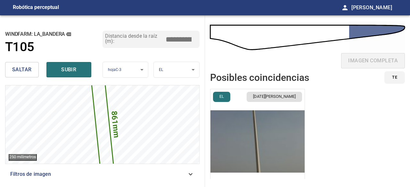
click at [22, 67] on font "saltar" at bounding box center [22, 70] width 20 height 6
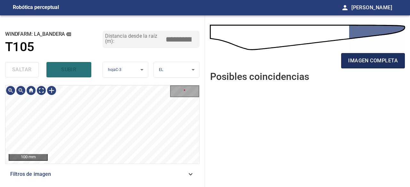
click at [365, 59] on font "imagen completa" at bounding box center [373, 61] width 50 height 6
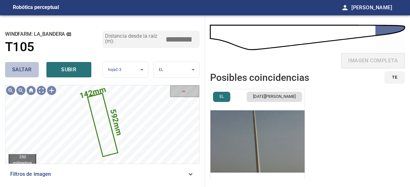
click at [13, 68] on font "saltar" at bounding box center [22, 70] width 20 height 6
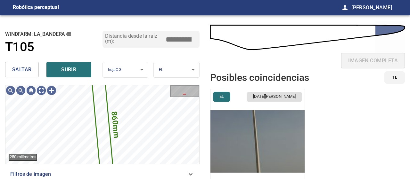
click at [22, 70] on font "saltar" at bounding box center [22, 70] width 20 height 6
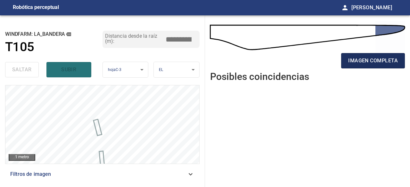
click at [376, 64] on font "imagen completa" at bounding box center [373, 60] width 50 height 9
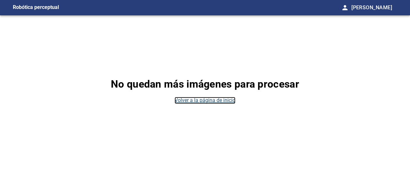
click at [226, 100] on font "Volver a la página de inicio" at bounding box center [205, 100] width 61 height 6
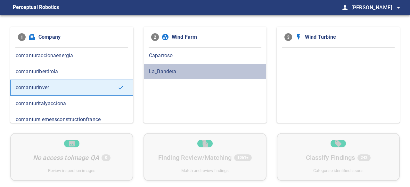
click at [168, 72] on span "La_Bandera" at bounding box center [205, 72] width 112 height 8
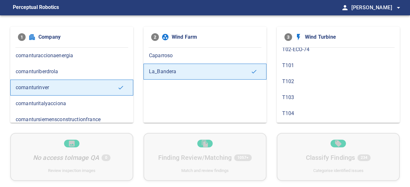
scroll to position [32, 0]
click at [291, 116] on span "T105" at bounding box center [338, 120] width 112 height 8
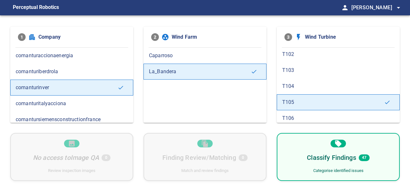
scroll to position [64, 0]
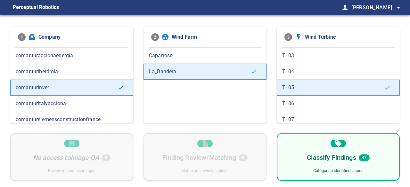
click at [292, 101] on span "T106" at bounding box center [338, 104] width 112 height 8
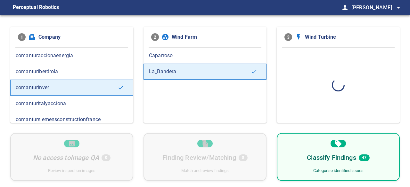
scroll to position [0, 0]
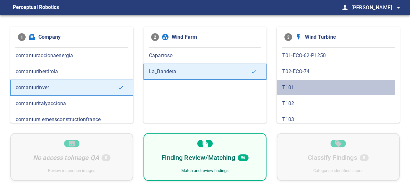
click at [290, 87] on span "T101" at bounding box center [338, 88] width 112 height 8
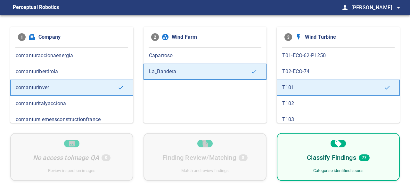
click at [288, 103] on span "T102" at bounding box center [338, 104] width 112 height 8
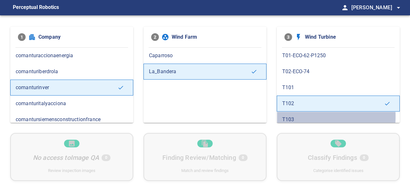
click at [288, 116] on span "T103" at bounding box center [338, 120] width 112 height 8
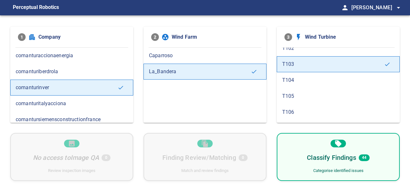
scroll to position [64, 0]
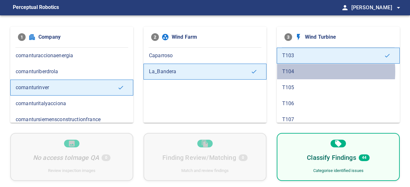
click at [291, 70] on span "T104" at bounding box center [338, 72] width 112 height 8
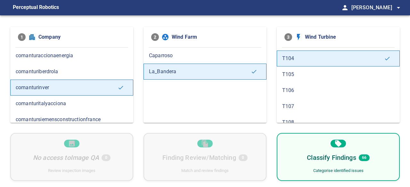
scroll to position [96, 0]
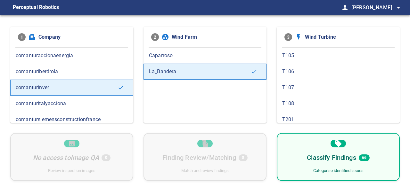
click at [290, 56] on span "T105" at bounding box center [338, 56] width 112 height 8
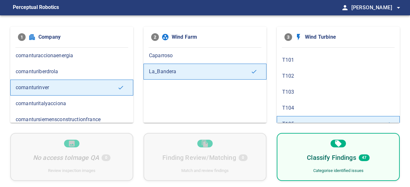
scroll to position [64, 0]
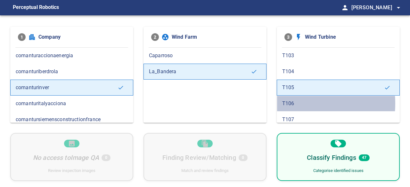
click at [290, 102] on span "T106" at bounding box center [338, 104] width 112 height 8
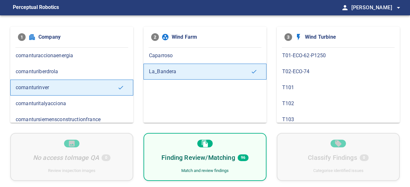
click at [201, 164] on div "Finding Review/Matching 96 Match and review findings" at bounding box center [205, 157] width 123 height 48
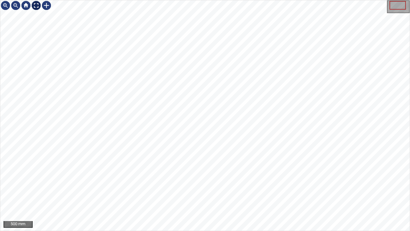
click at [35, 7] on div at bounding box center [36, 5] width 10 height 10
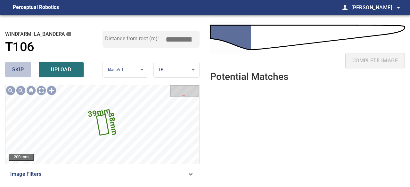
click at [24, 72] on button "skip" at bounding box center [18, 69] width 26 height 15
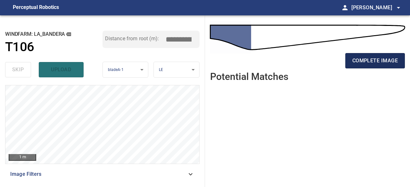
click at [368, 60] on span "complete image" at bounding box center [374, 60] width 45 height 9
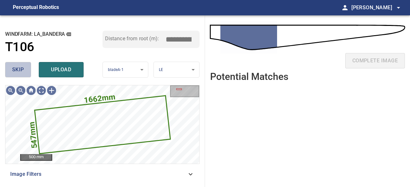
drag, startPoint x: 21, startPoint y: 75, endPoint x: 21, endPoint y: 71, distance: 3.3
click at [21, 73] on button "skip" at bounding box center [18, 69] width 26 height 15
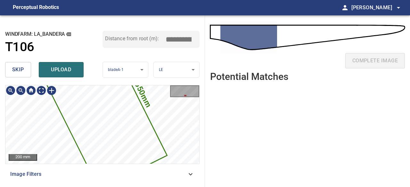
click at [92, 147] on icon at bounding box center [104, 113] width 126 height 151
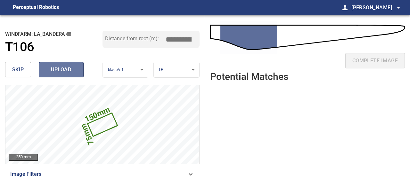
click at [60, 71] on span "upload" at bounding box center [61, 69] width 31 height 9
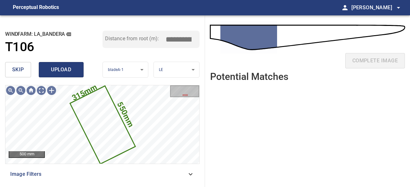
click at [67, 68] on span "upload" at bounding box center [61, 69] width 31 height 9
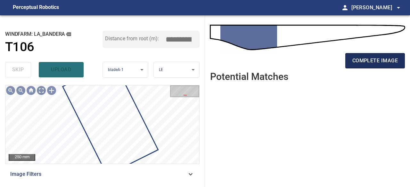
click at [367, 61] on span "complete image" at bounding box center [374, 60] width 45 height 9
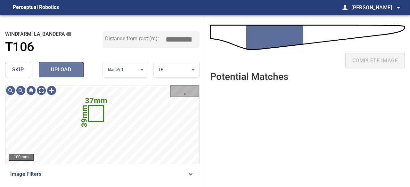
click at [73, 70] on span "upload" at bounding box center [61, 69] width 31 height 9
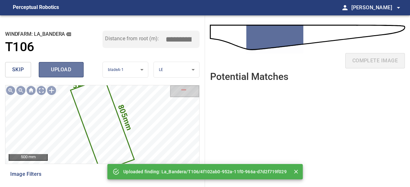
click at [63, 71] on span "upload" at bounding box center [61, 69] width 31 height 9
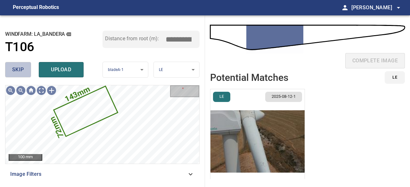
click at [19, 74] on span "skip" at bounding box center [18, 69] width 12 height 9
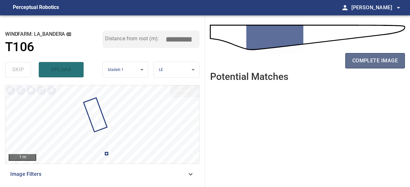
click at [373, 62] on span "complete image" at bounding box center [374, 60] width 45 height 9
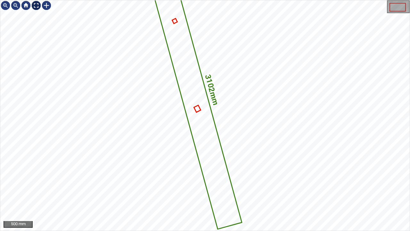
click at [36, 5] on div at bounding box center [36, 5] width 10 height 10
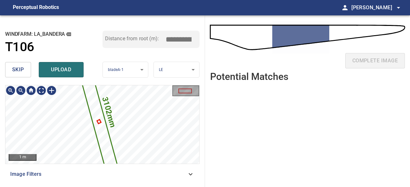
click at [105, 128] on icon at bounding box center [96, 115] width 45 height 128
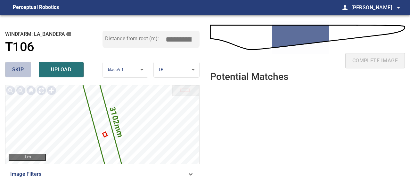
click at [23, 72] on span "skip" at bounding box center [18, 69] width 12 height 9
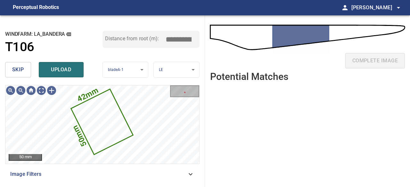
click at [18, 68] on span "skip" at bounding box center [18, 69] width 12 height 9
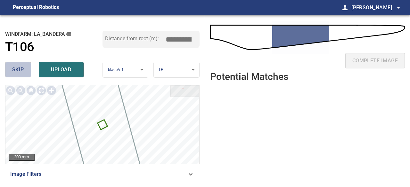
click at [18, 68] on span "skip" at bounding box center [18, 69] width 12 height 9
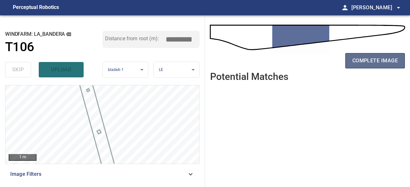
click at [374, 62] on span "complete image" at bounding box center [374, 60] width 45 height 9
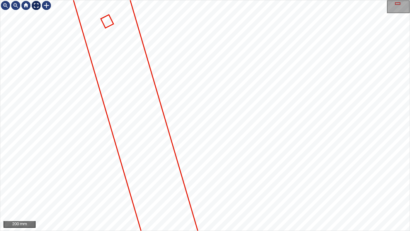
click at [36, 4] on div at bounding box center [36, 5] width 10 height 10
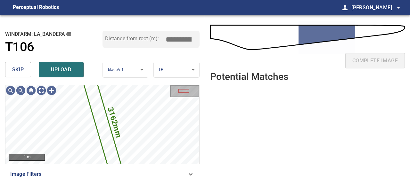
click at [19, 69] on span "skip" at bounding box center [18, 69] width 12 height 9
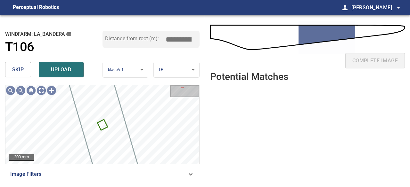
click at [19, 69] on span "skip" at bounding box center [18, 69] width 12 height 9
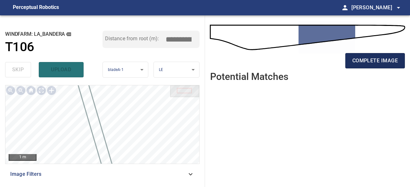
click at [352, 62] on button "complete image" at bounding box center [375, 60] width 60 height 15
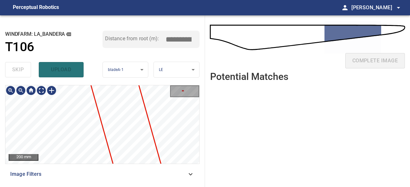
click at [65, 130] on div "La_Bandera/T106/1 Category unclassified unclassified" at bounding box center [102, 125] width 194 height 78
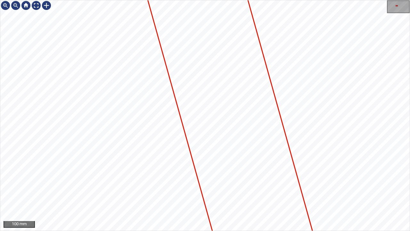
click at [267, 187] on div "100 mm" at bounding box center [205, 115] width 410 height 231
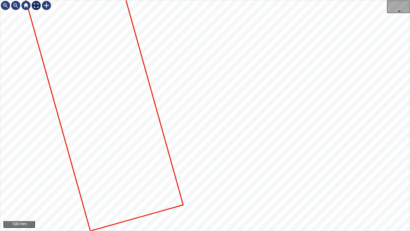
click at [36, 5] on div at bounding box center [36, 5] width 10 height 10
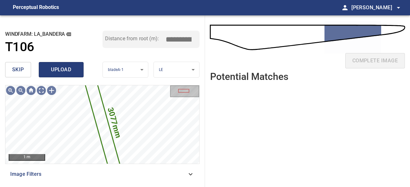
click at [56, 70] on span "upload" at bounding box center [61, 69] width 31 height 9
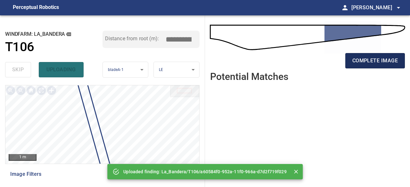
click at [353, 65] on button "complete image" at bounding box center [375, 60] width 60 height 15
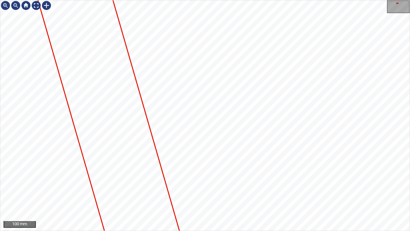
click at [138, 0] on div "100 mm" at bounding box center [205, 115] width 410 height 231
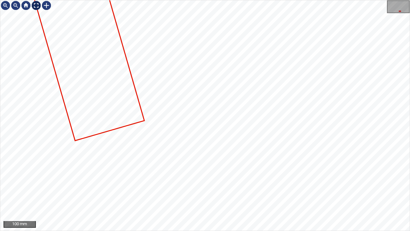
click at [37, 4] on div at bounding box center [36, 5] width 10 height 10
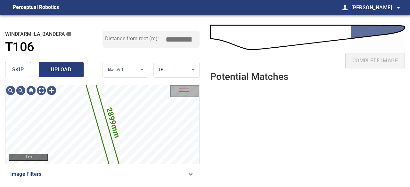
click at [63, 66] on span "upload" at bounding box center [61, 69] width 31 height 9
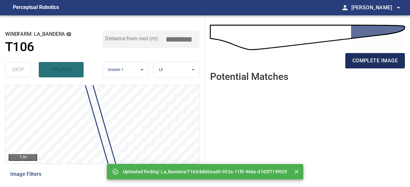
click at [359, 63] on span "complete image" at bounding box center [374, 60] width 45 height 9
